Goal: Task Accomplishment & Management: Manage account settings

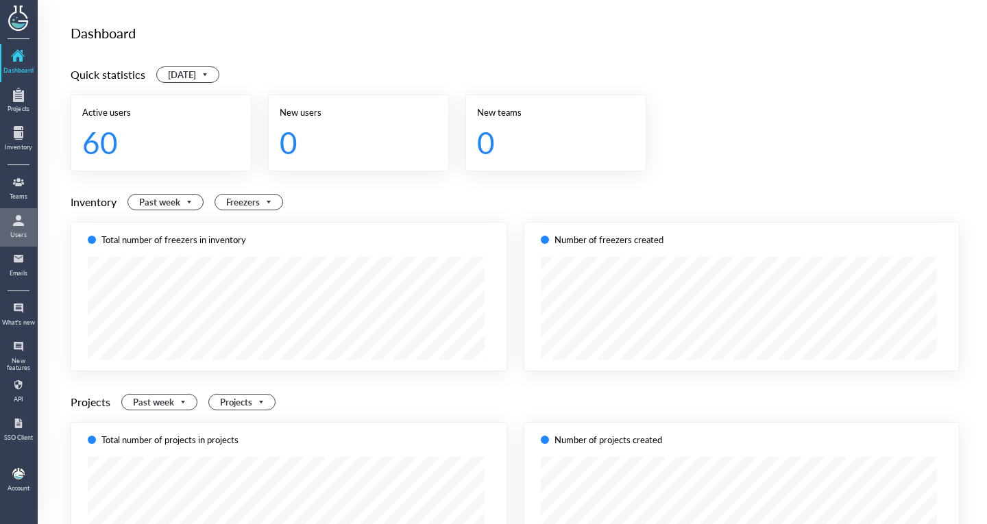
click at [16, 227] on div at bounding box center [19, 221] width 22 height 22
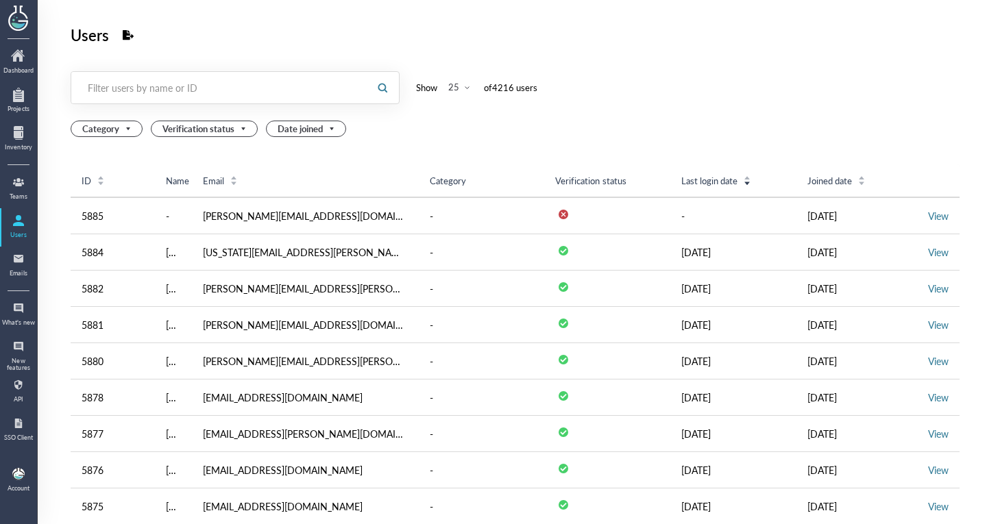
click at [169, 91] on div "Filter users by name or ID" at bounding box center [220, 88] width 264 height 14
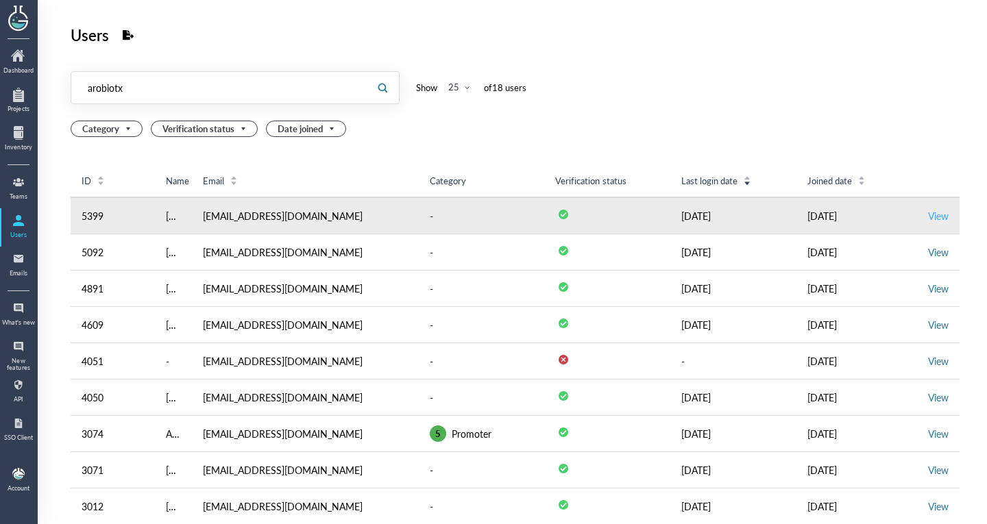
type input "arobiotx"
click at [928, 212] on link "View" at bounding box center [938, 216] width 21 height 14
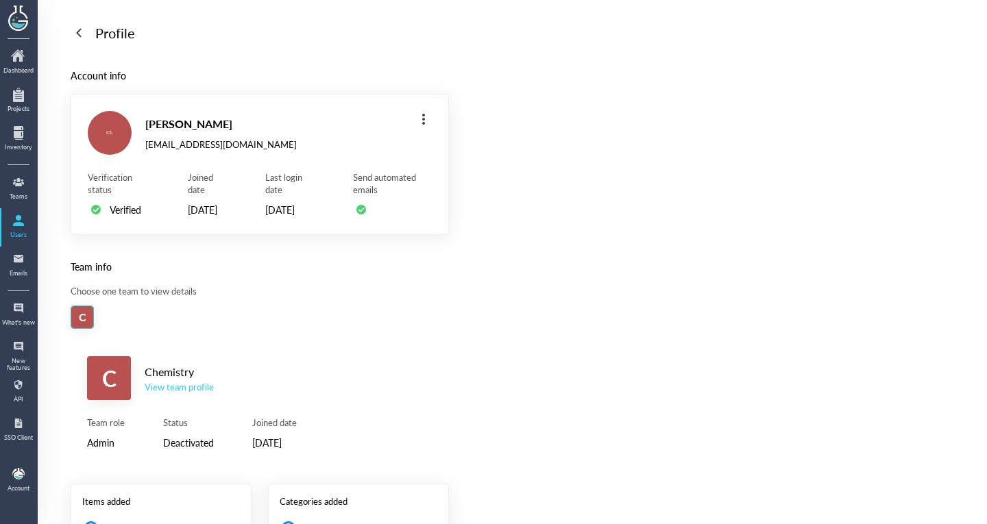
click at [166, 428] on div "C Chemistry View team profile Team role Admin Status Deactivated Joined date [D…" at bounding box center [260, 403] width 378 height 127
click at [189, 393] on div "View team profile" at bounding box center [179, 387] width 69 height 12
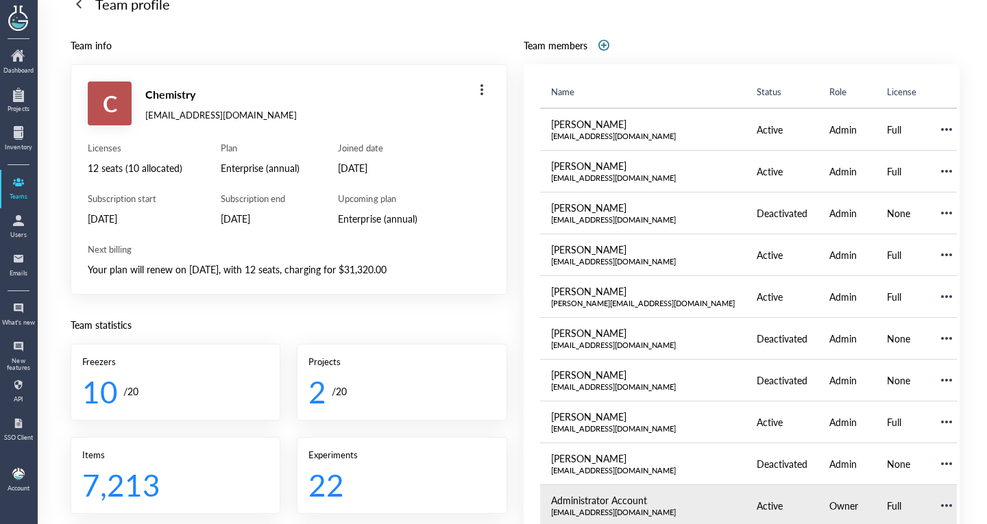
scroll to position [4, 0]
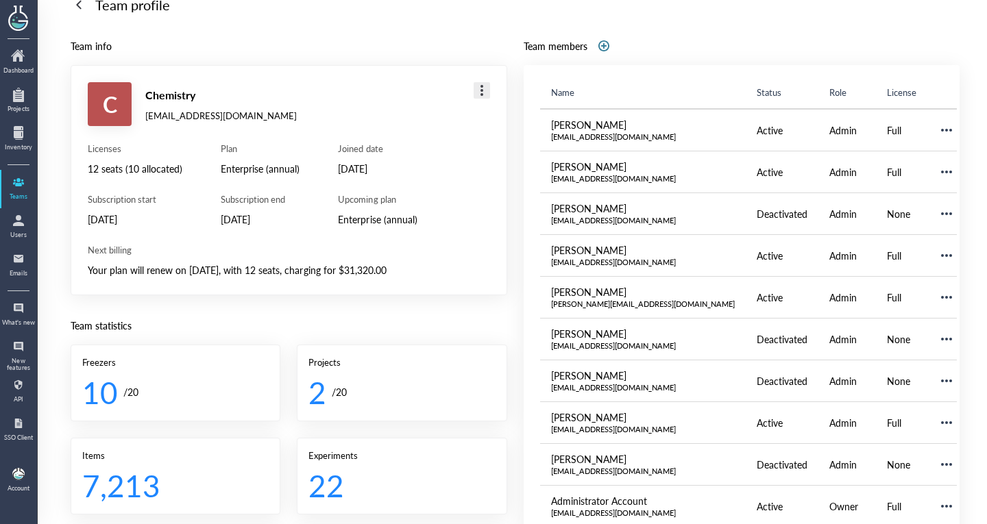
click at [474, 93] on div at bounding box center [482, 91] width 22 height 22
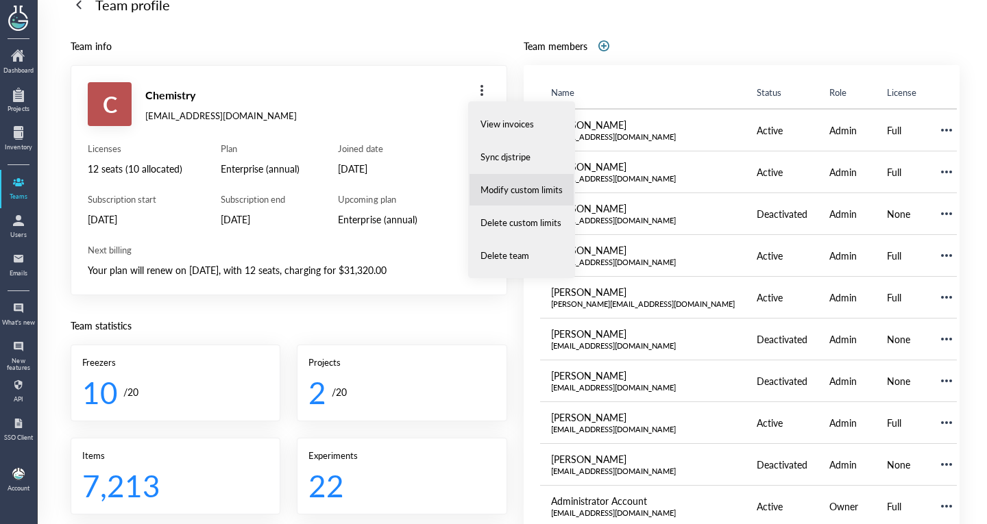
click at [491, 184] on span "Modify custom limits" at bounding box center [522, 190] width 82 height 12
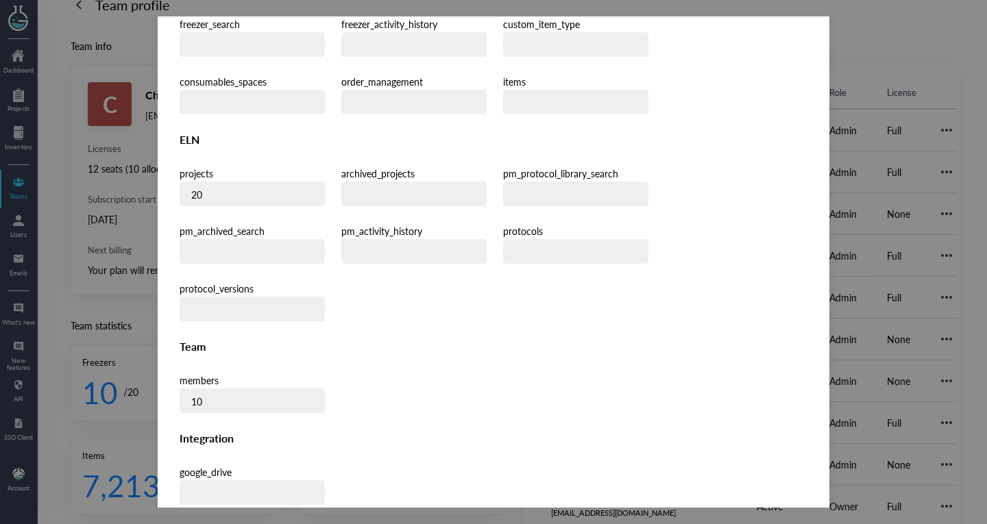
scroll to position [401, 0]
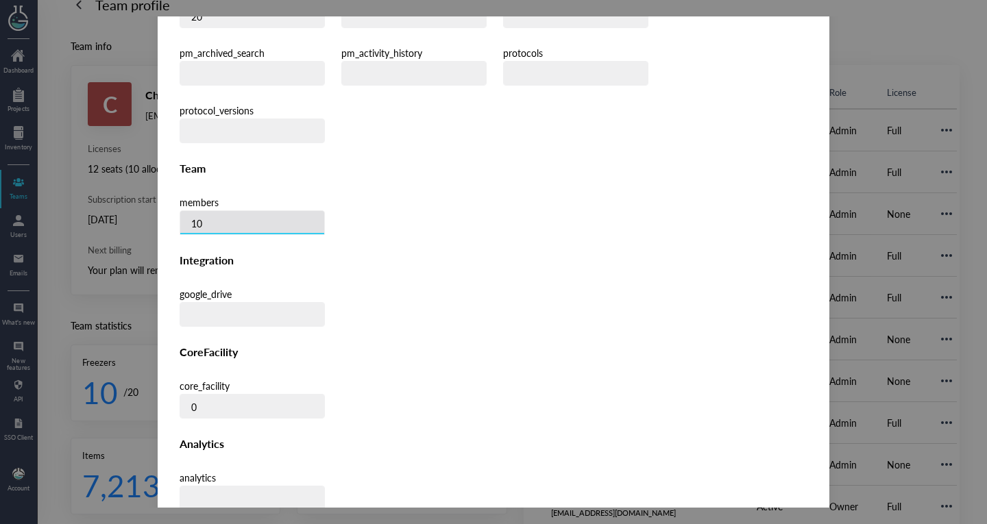
click at [265, 211] on input "10" at bounding box center [252, 223] width 144 height 25
type input "12"
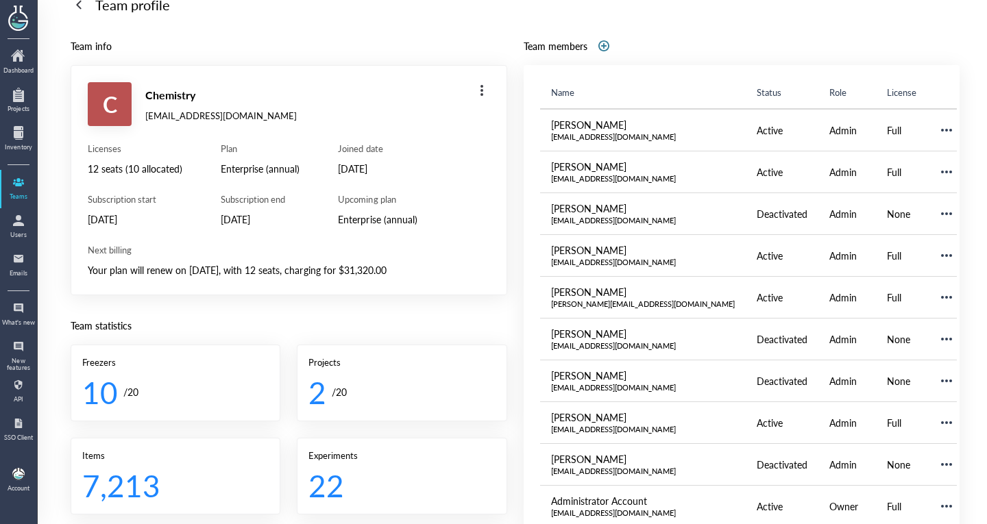
scroll to position [393, 0]
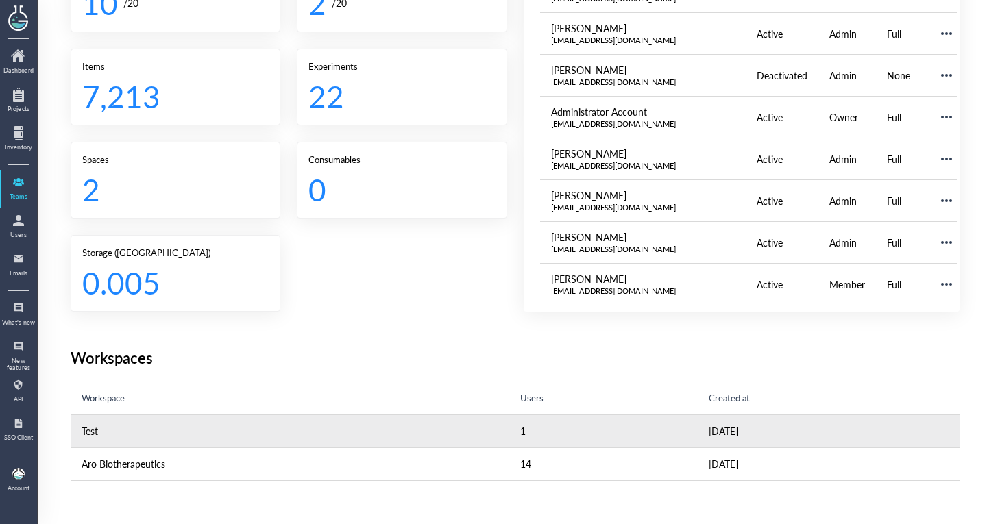
click at [509, 433] on td "1" at bounding box center [603, 431] width 188 height 33
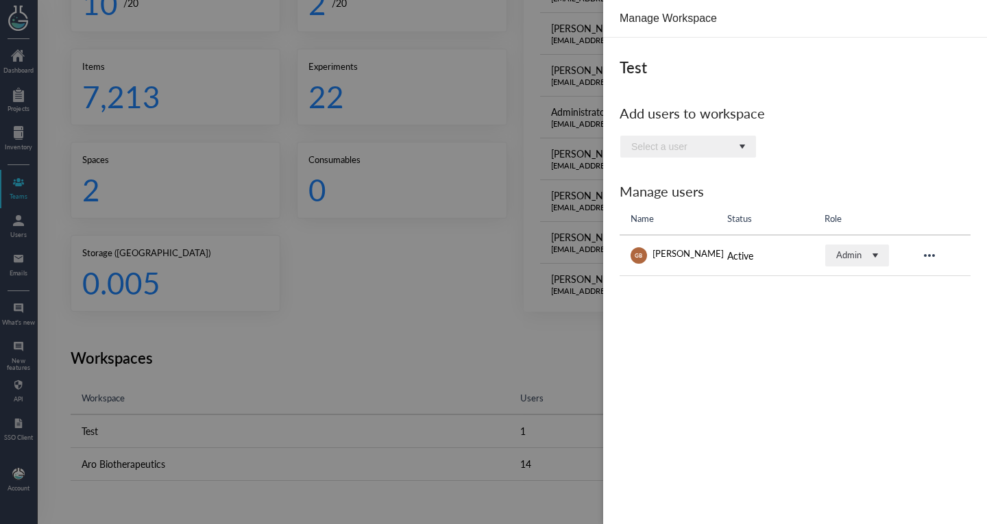
click at [499, 446] on div at bounding box center [493, 262] width 987 height 524
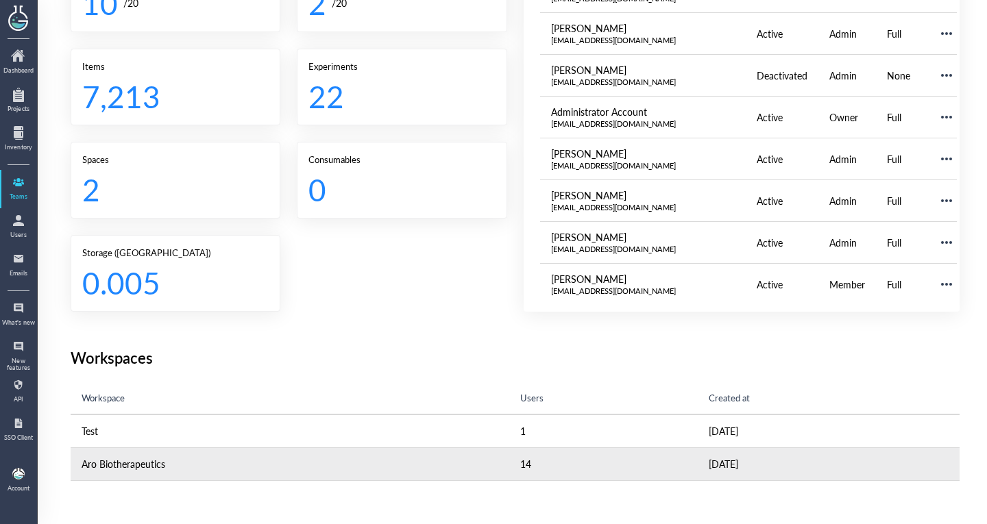
click at [509, 460] on td "14" at bounding box center [603, 464] width 188 height 33
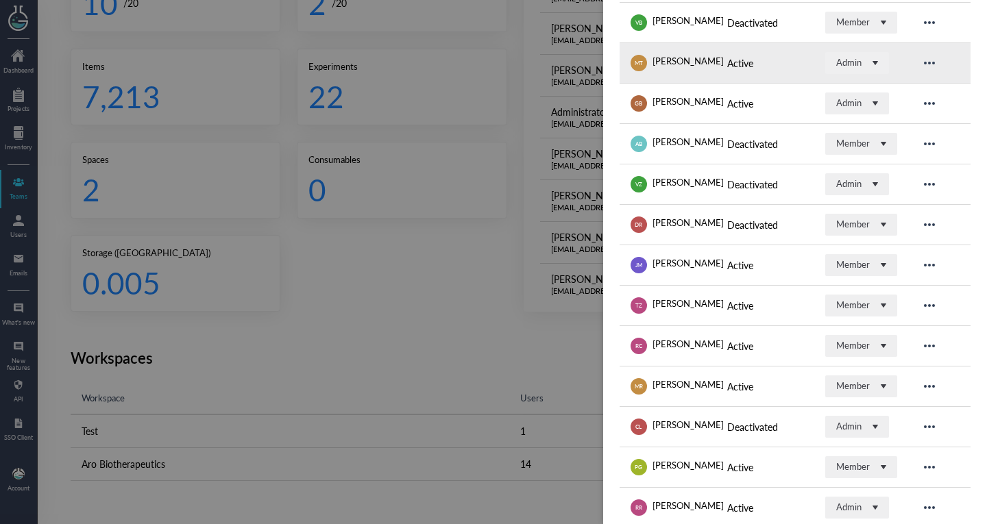
scroll to position [294, 0]
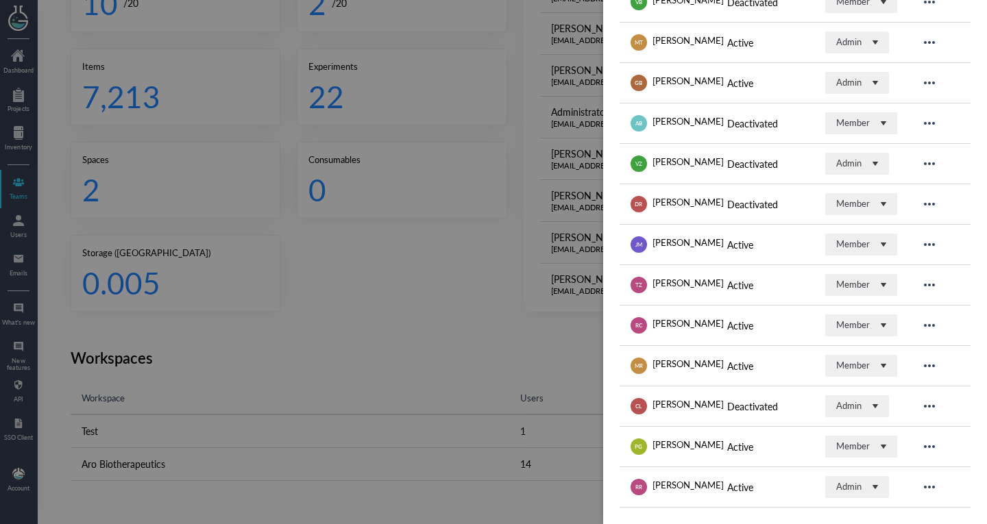
click at [667, 513] on div "Aro Biotherapeutics Add users to workspace Select a user Manage users Name Stat…" at bounding box center [795, 134] width 384 height 781
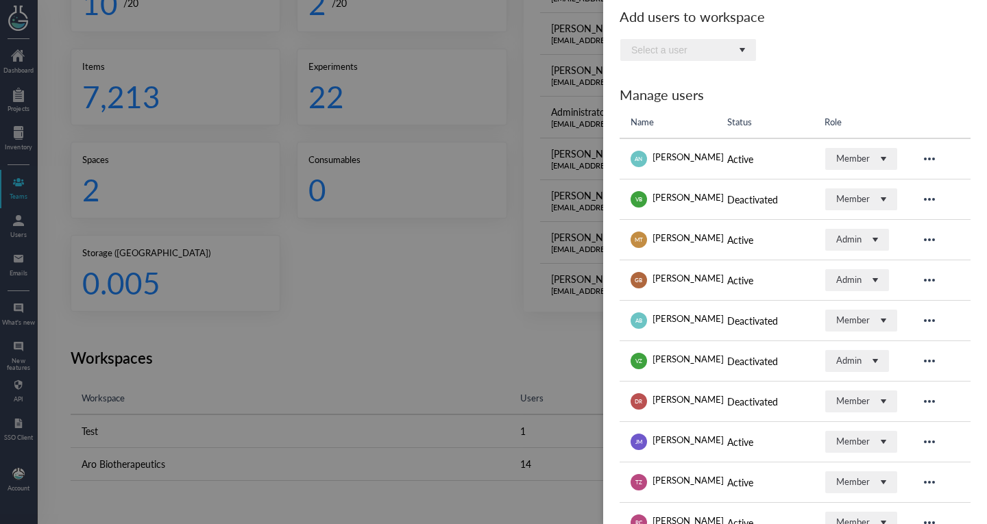
scroll to position [97, 0]
click at [532, 367] on div at bounding box center [493, 262] width 987 height 524
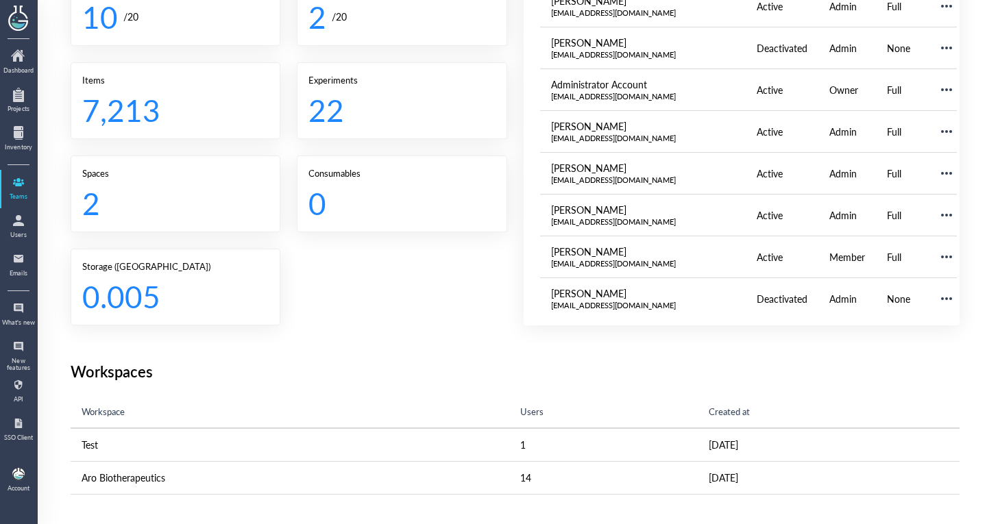
scroll to position [380, 0]
